Goal: Information Seeking & Learning: Learn about a topic

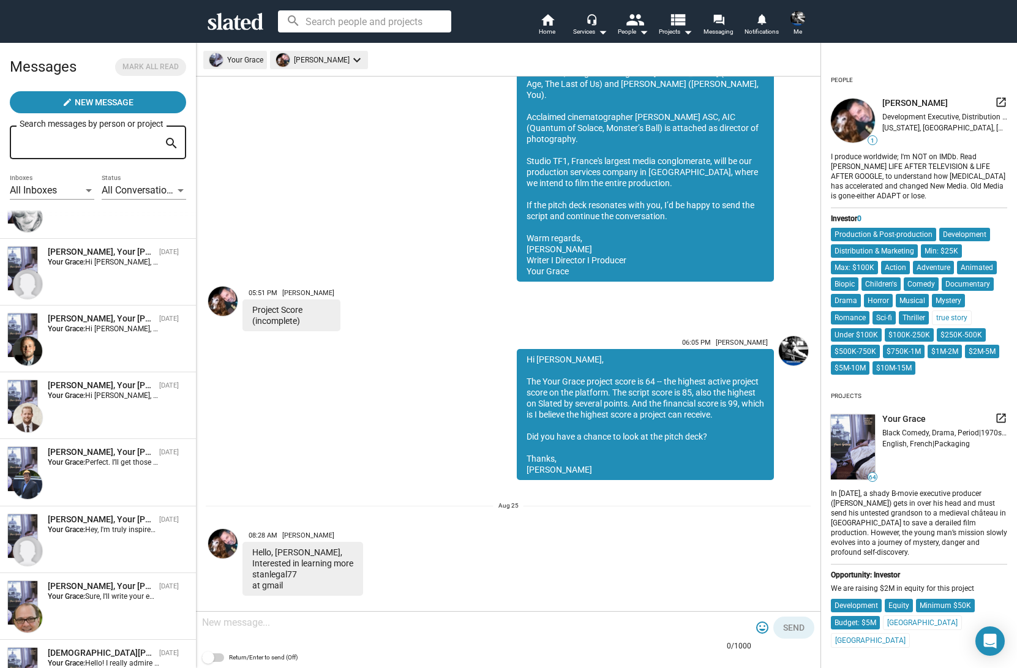
scroll to position [224, 0]
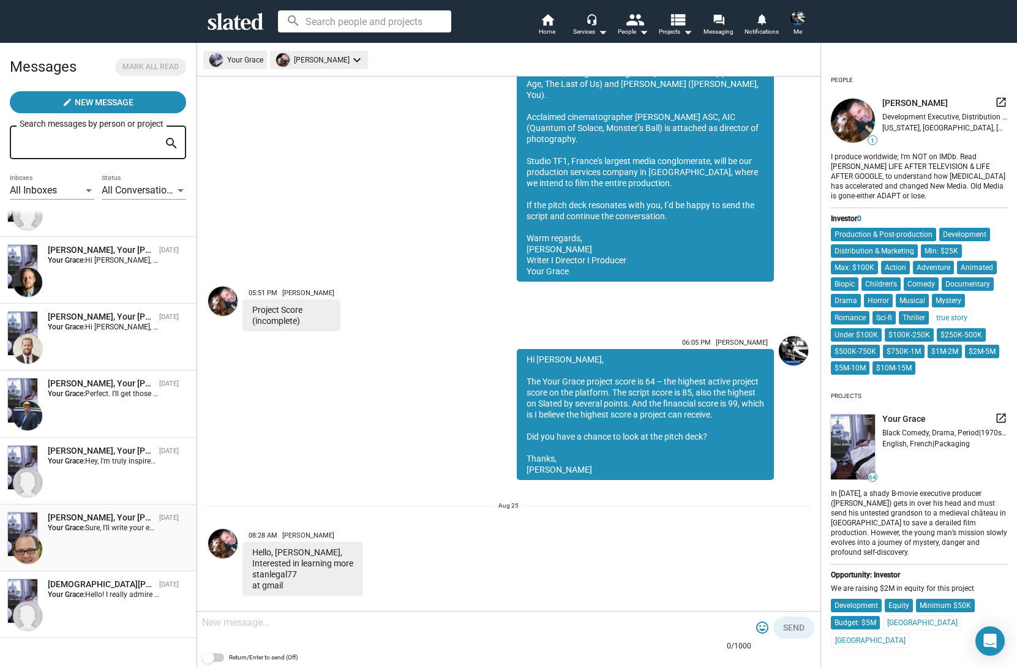
click at [80, 533] on div "[PERSON_NAME], Your [PERSON_NAME] [DATE] Your Grace: Sure, I'll write your emai…" at bounding box center [97, 538] width 181 height 52
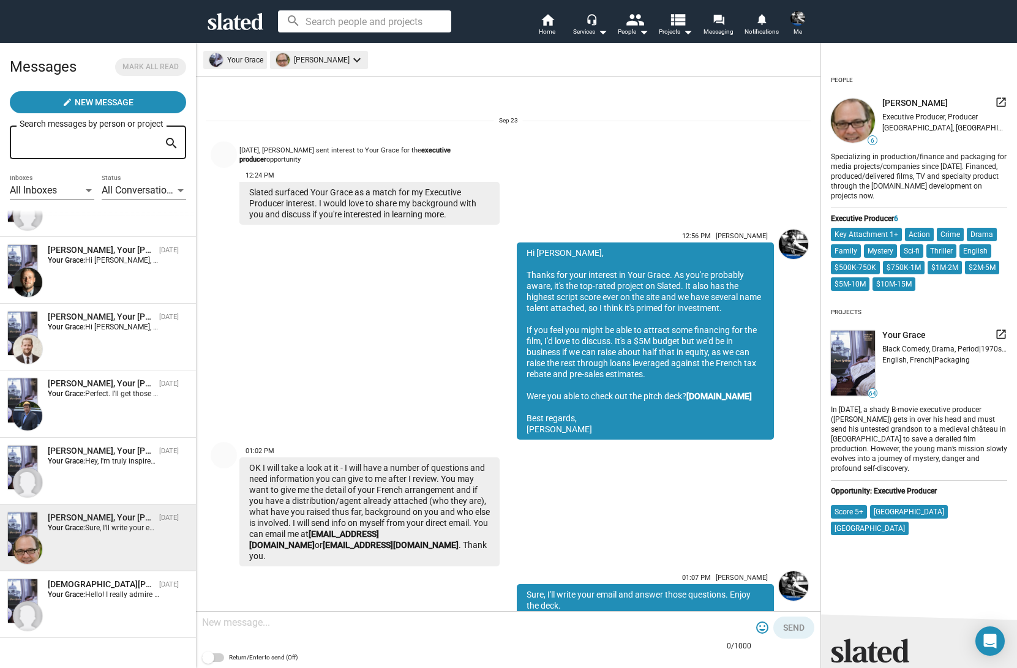
scroll to position [38, 0]
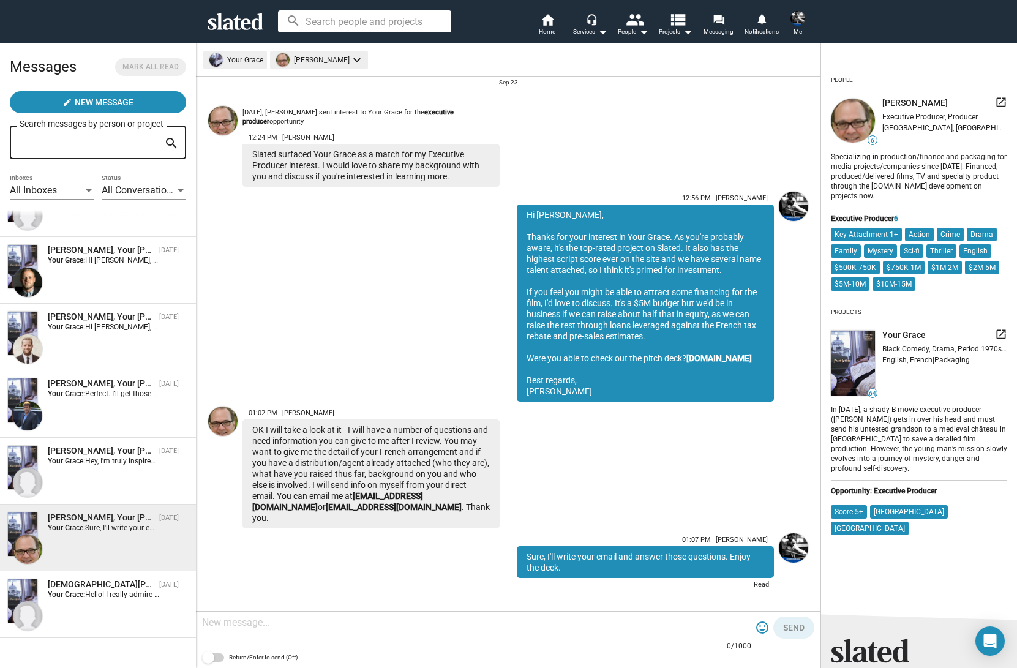
click at [220, 421] on img at bounding box center [222, 420] width 29 height 29
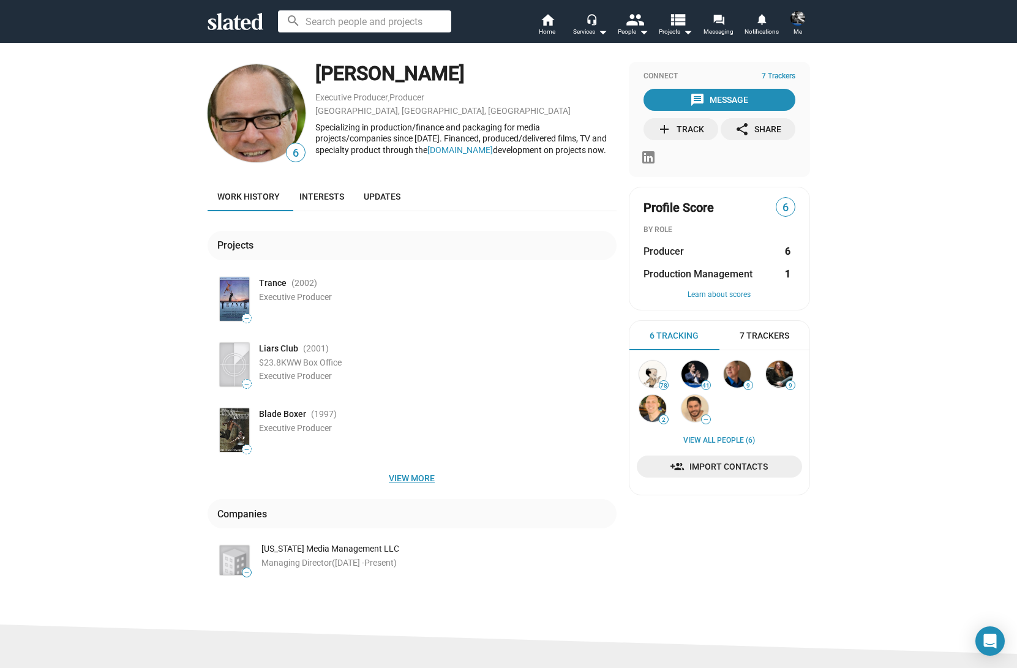
click at [412, 482] on span "View more" at bounding box center [411, 478] width 389 height 22
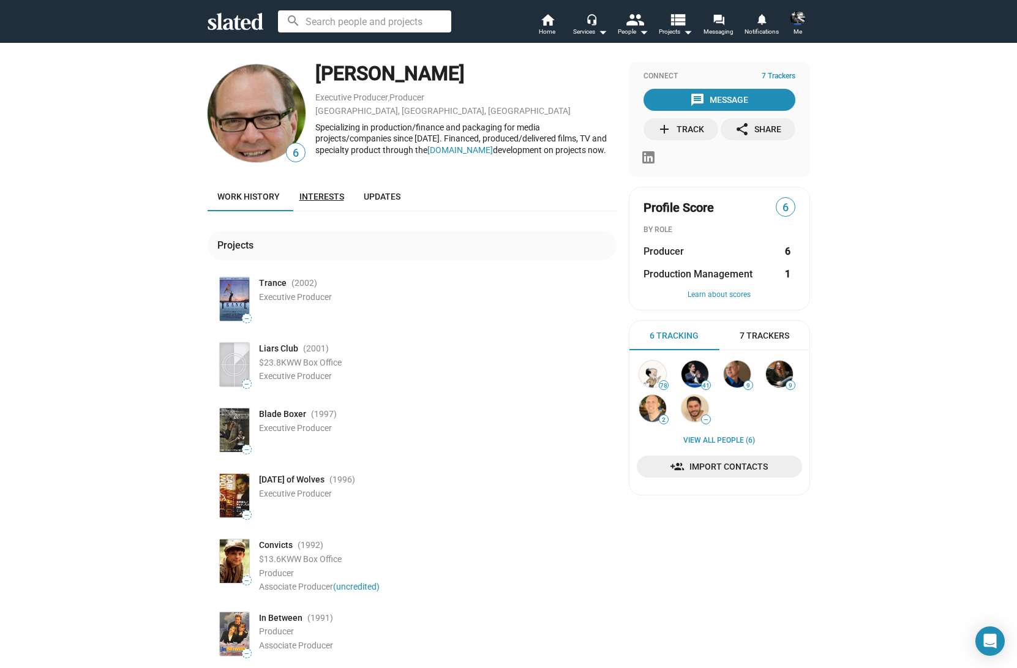
click at [319, 198] on span "Interests" at bounding box center [321, 197] width 45 height 10
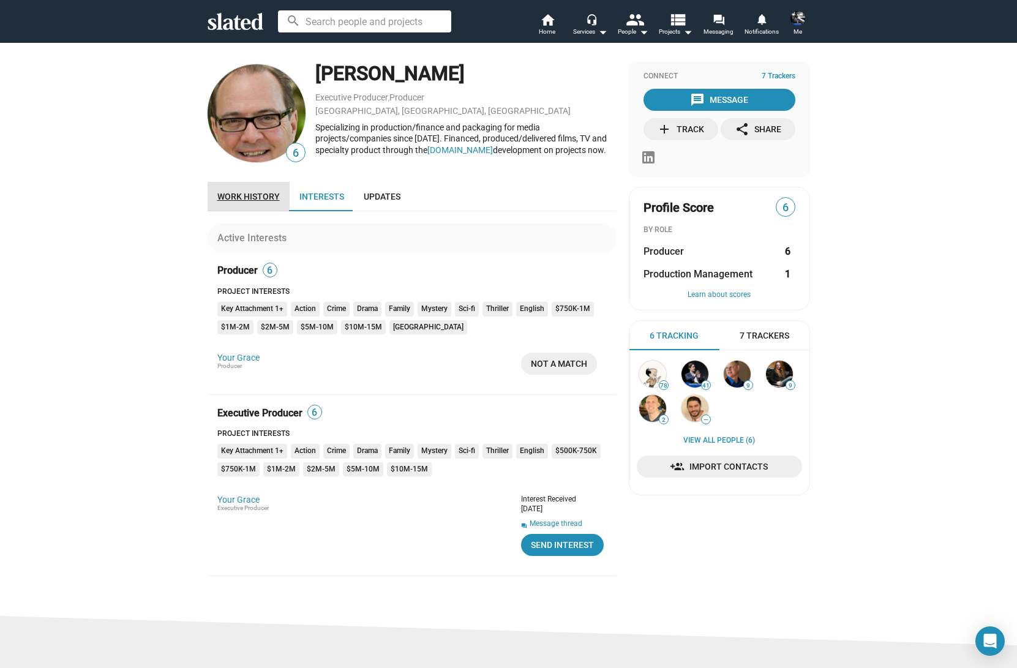
click at [247, 194] on span "Work history" at bounding box center [248, 197] width 62 height 10
